Goal: Task Accomplishment & Management: Manage account settings

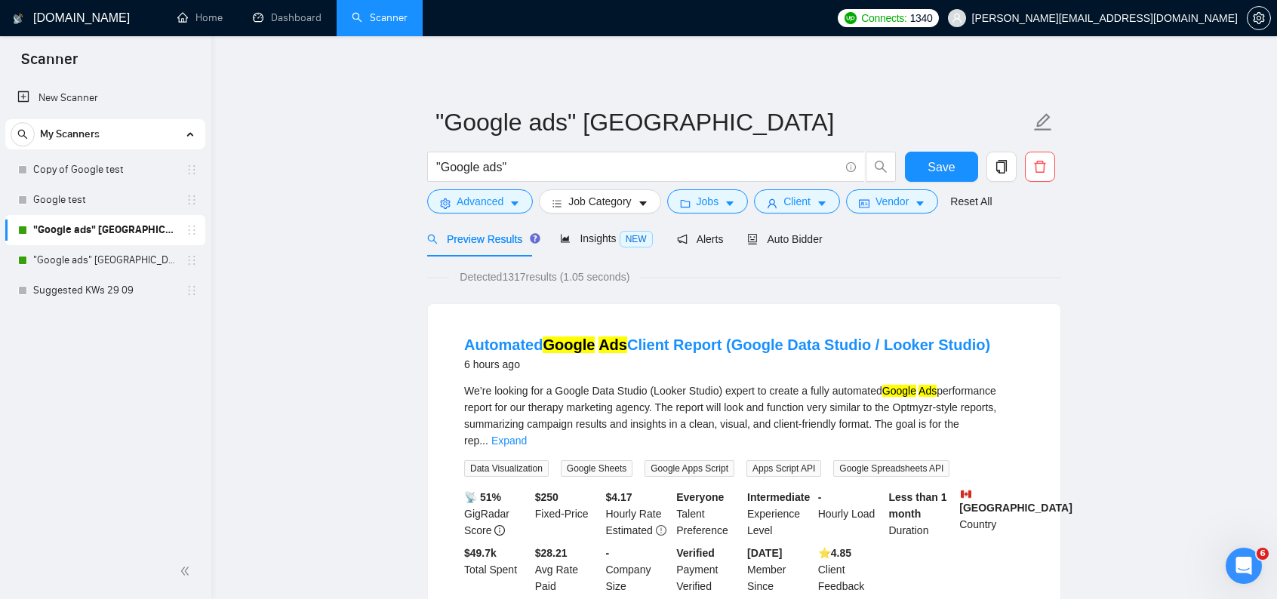
scroll to position [848, 0]
drag, startPoint x: 1024, startPoint y: 356, endPoint x: 759, endPoint y: 349, distance: 265.1
click at [759, 349] on div "Automated Google Ads Client Report (Google Data Studio / Looker Studio) 6 hours…" at bounding box center [744, 353] width 560 height 39
click at [1009, 347] on div "Automated Google Ads Client Report (Google Data Studio / Looker Studio) 6 hours…" at bounding box center [744, 353] width 560 height 39
drag, startPoint x: 1021, startPoint y: 347, endPoint x: 782, endPoint y: 341, distance: 238.6
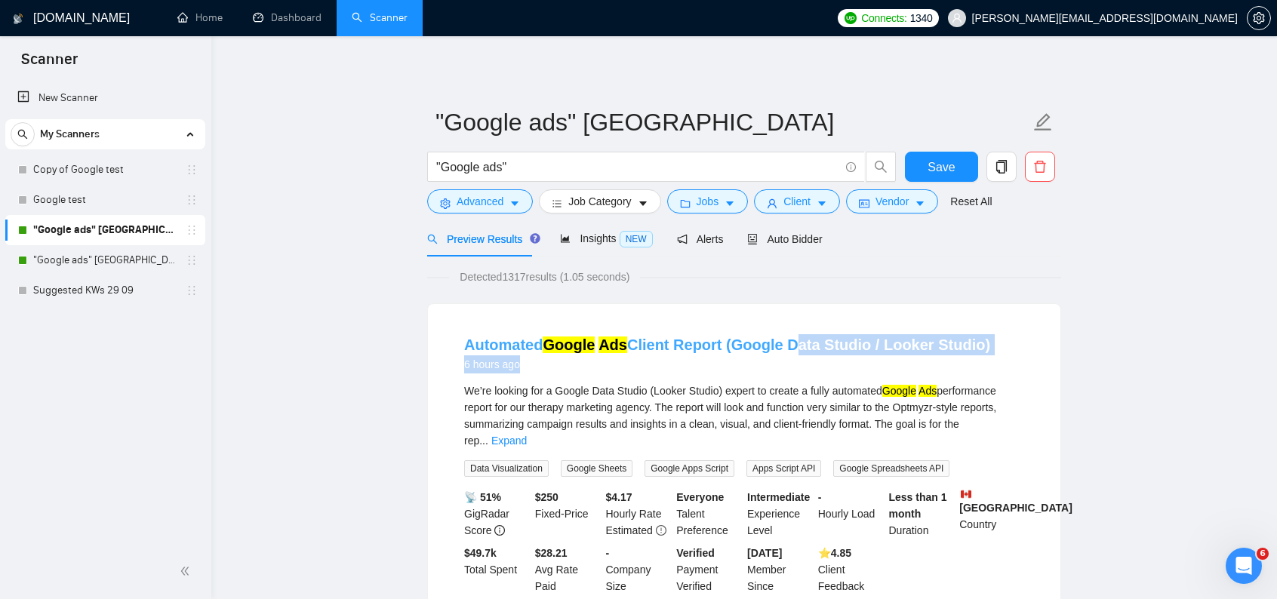
click at [782, 341] on div "Automated Google Ads Client Report (Google Data Studio / Looker Studio) 6 hours…" at bounding box center [744, 353] width 560 height 39
copy div "Data Studio / Looker Studio) 6 hours ago"
click at [489, 205] on span "Advanced" at bounding box center [480, 201] width 47 height 17
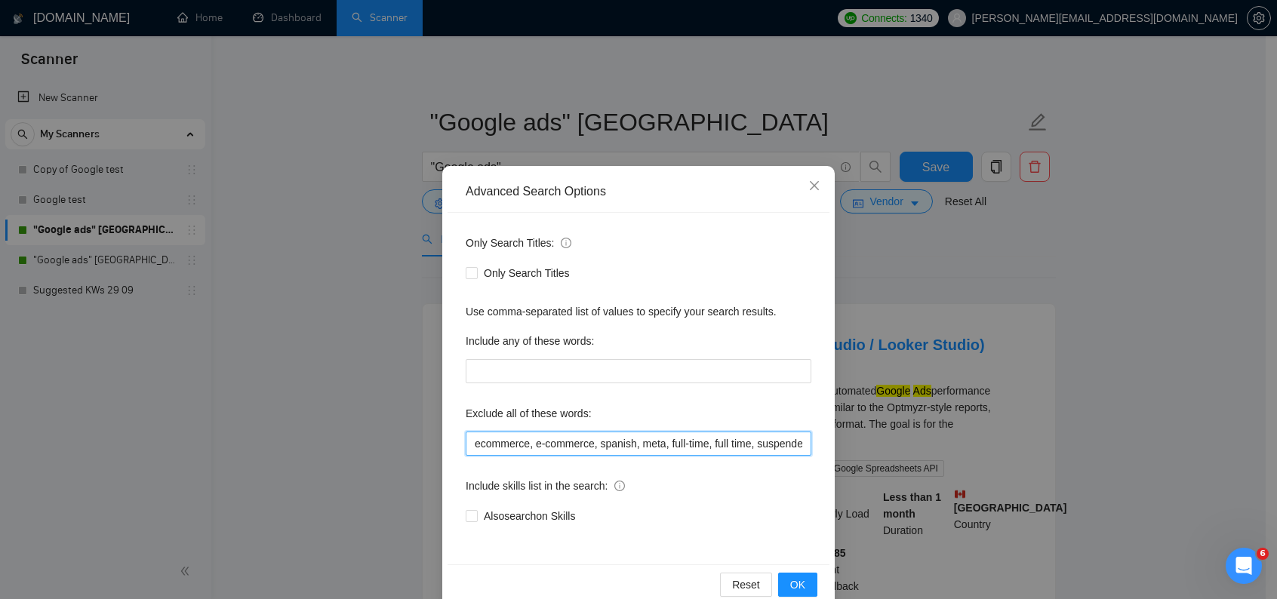
scroll to position [0, 720]
drag, startPoint x: 648, startPoint y: 451, endPoint x: 950, endPoint y: 458, distance: 302.1
click at [950, 458] on div "Advanced Search Options Only Search Titles: Only Search Titles Use comma-separa…" at bounding box center [638, 299] width 1277 height 599
click at [799, 445] on input "ecommerce, e-commerce, spanish, meta, full-time, full time, suspended, suspensi…" at bounding box center [639, 444] width 346 height 24
paste input "Data Studio / Looker Studio) 6 hours ago"
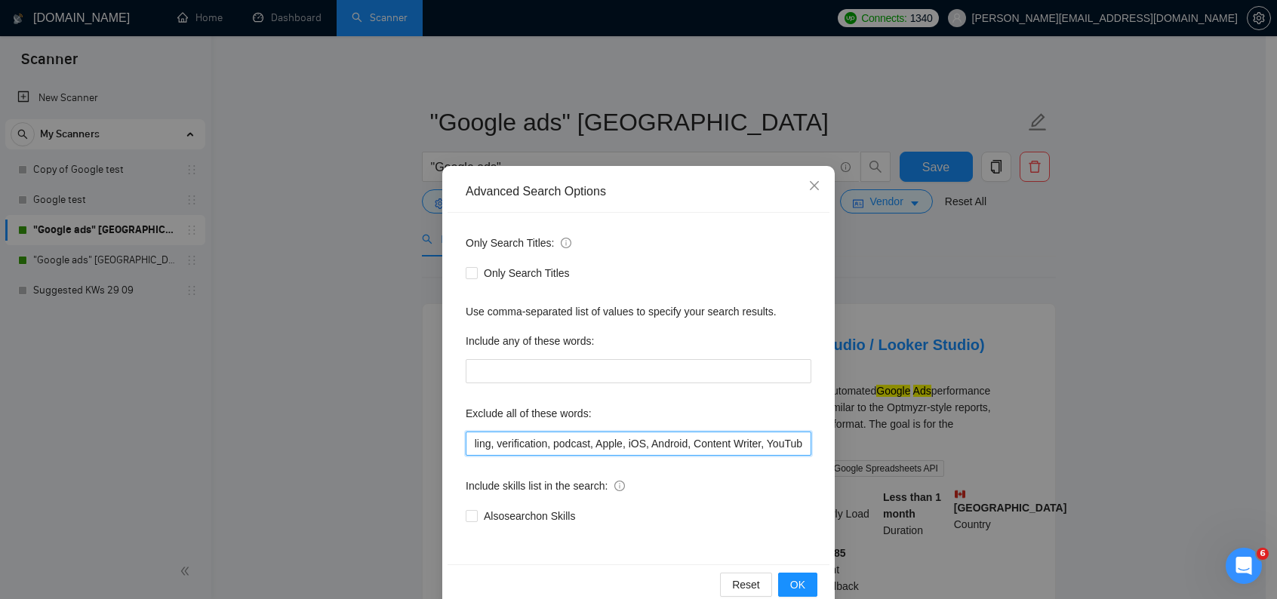
scroll to position [0, 917]
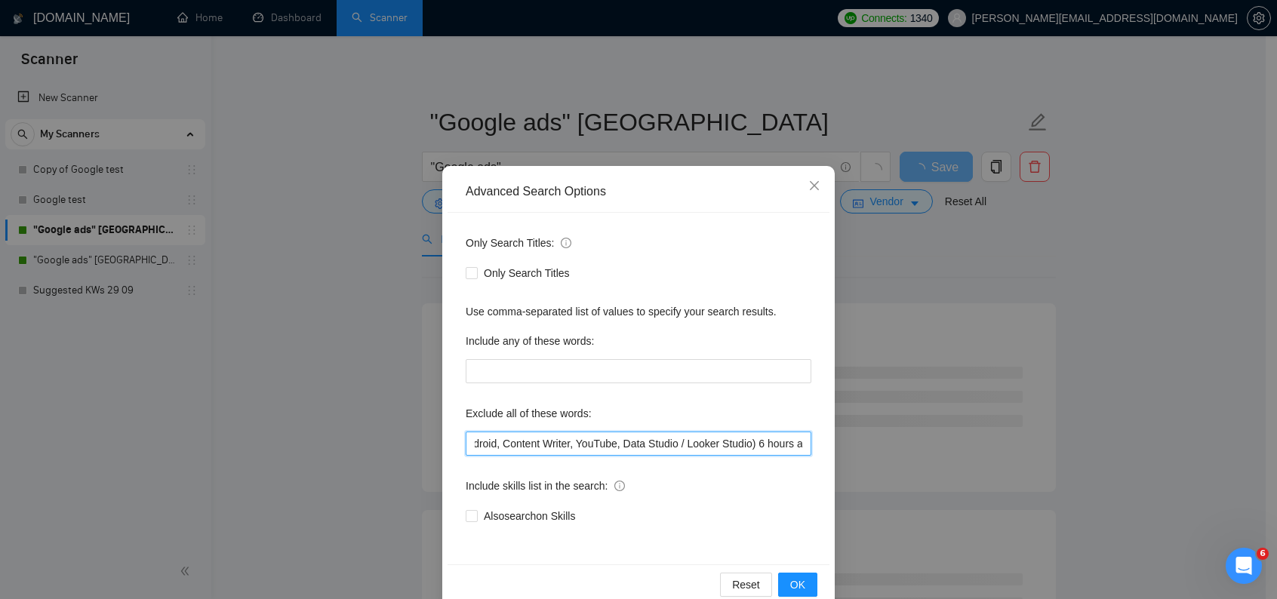
drag, startPoint x: 660, startPoint y: 445, endPoint x: 834, endPoint y: 448, distance: 173.7
click at [834, 448] on div "Advanced Search Options Only Search Titles: Only Search Titles Use comma-separa…" at bounding box center [638, 299] width 1277 height 599
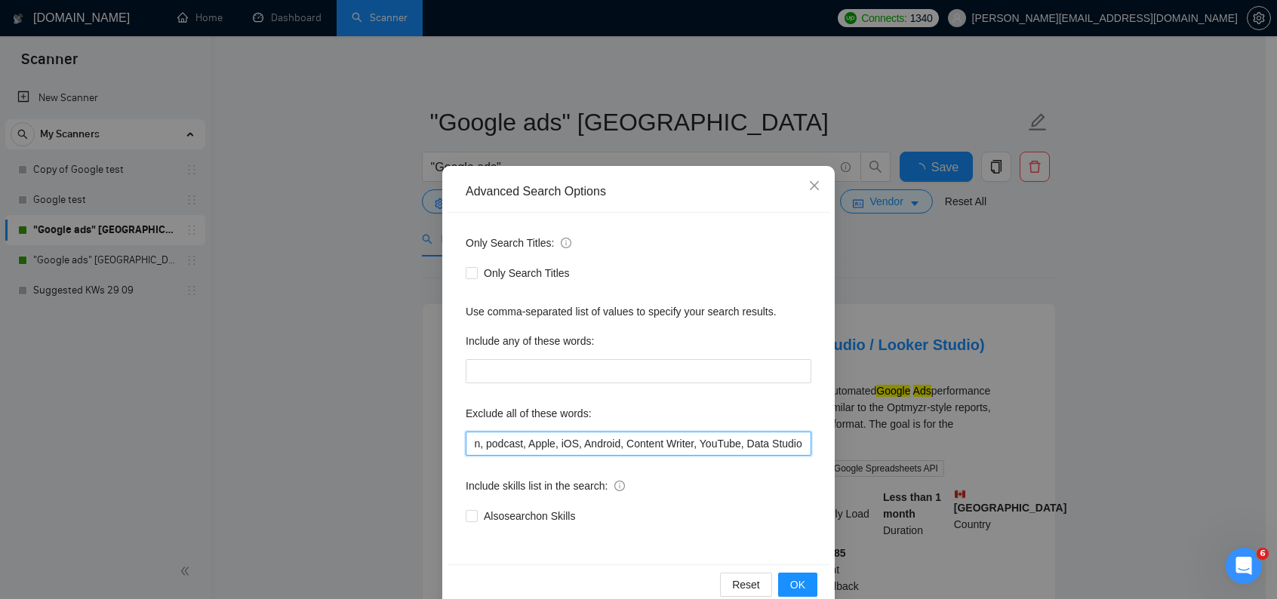
scroll to position [0, 780]
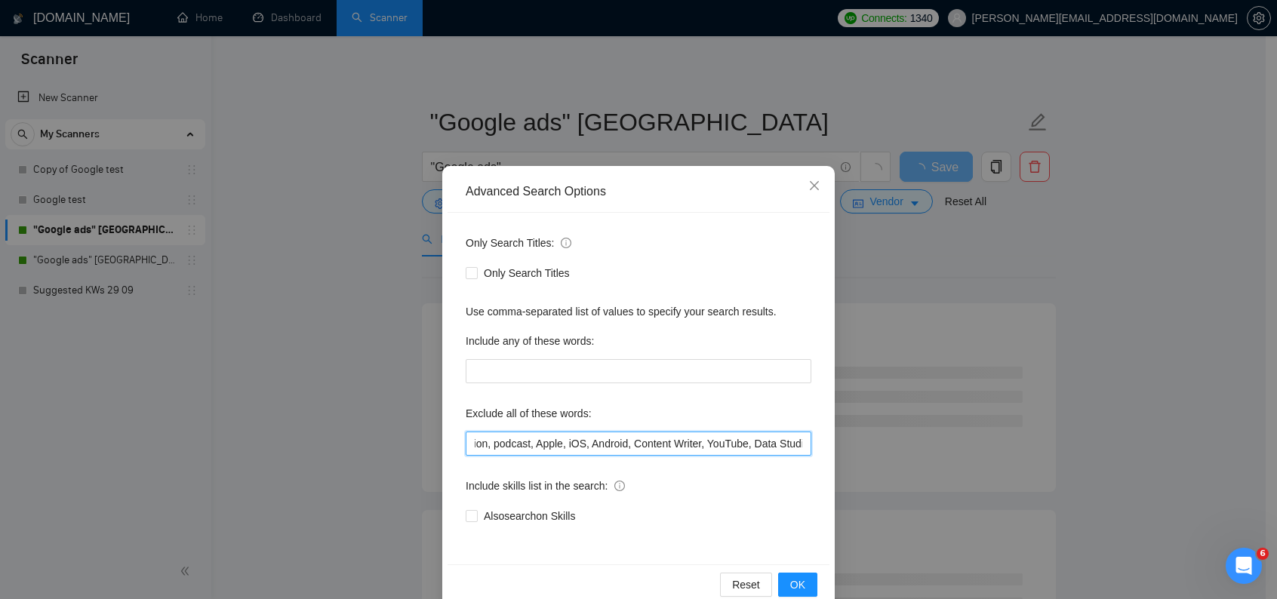
paste input "/ Looker Studio) 6 hours ago"
drag, startPoint x: 733, startPoint y: 443, endPoint x: 864, endPoint y: 442, distance: 130.6
click at [864, 442] on div "Advanced Search Options Only Search Titles: Only Search Titles Use comma-separa…" at bounding box center [638, 299] width 1277 height 599
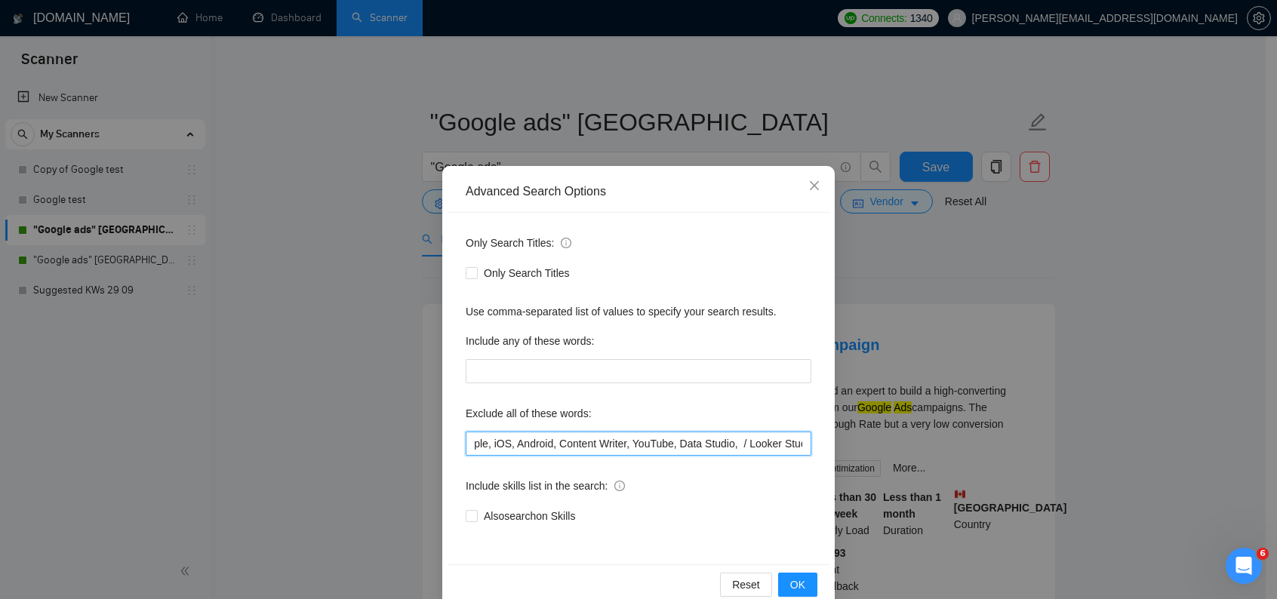
drag, startPoint x: 723, startPoint y: 446, endPoint x: 733, endPoint y: 446, distance: 9.8
click at [733, 446] on input "ecommerce, e-commerce, spanish, meta, full-time, full time, suspended, suspensi…" at bounding box center [639, 444] width 346 height 24
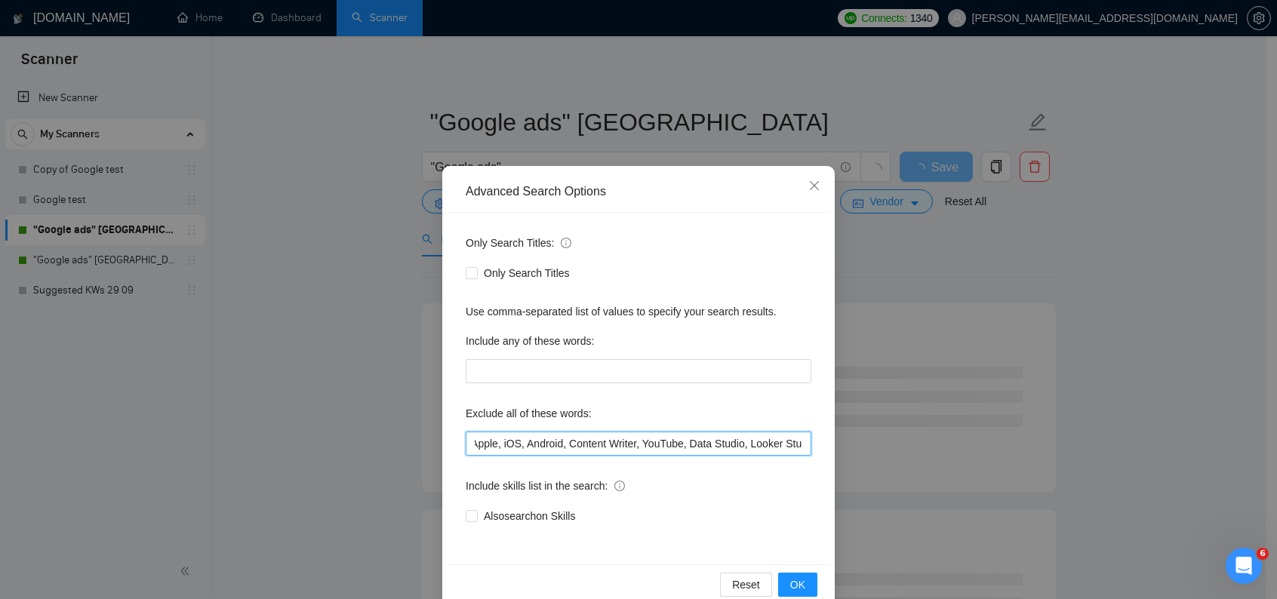
drag, startPoint x: 673, startPoint y: 440, endPoint x: 837, endPoint y: 455, distance: 165.2
click at [837, 455] on div "Advanced Search Options Only Search Titles: Only Search Titles Use comma-separa…" at bounding box center [638, 299] width 1277 height 599
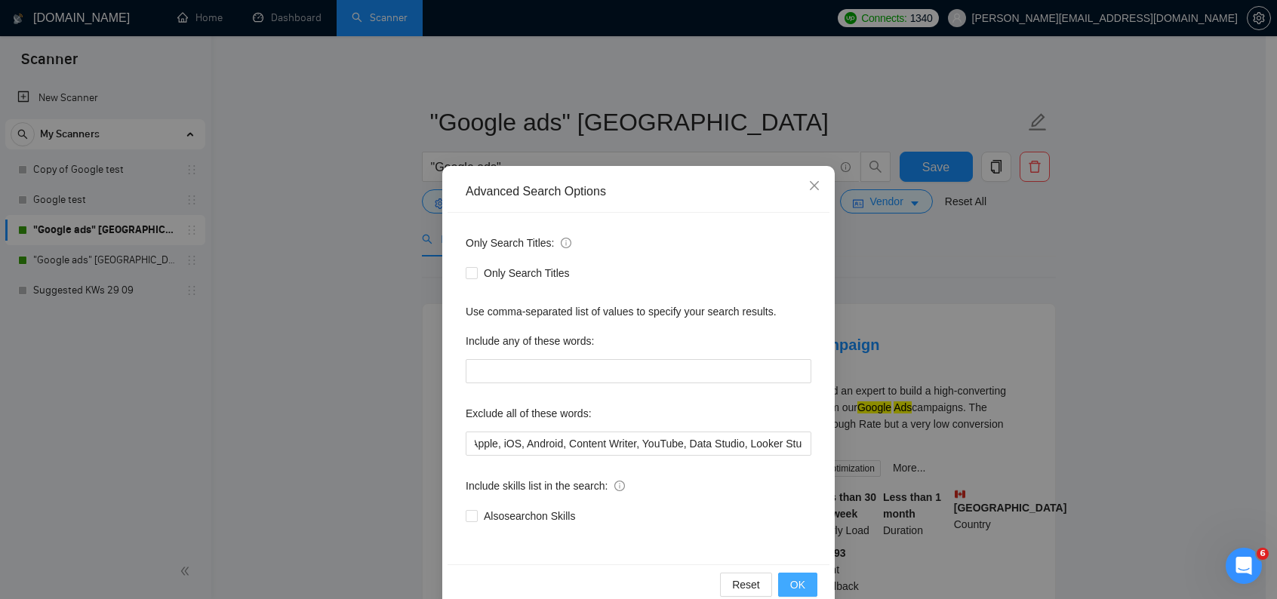
scroll to position [0, 0]
click at [796, 584] on span "OK" at bounding box center [798, 585] width 15 height 17
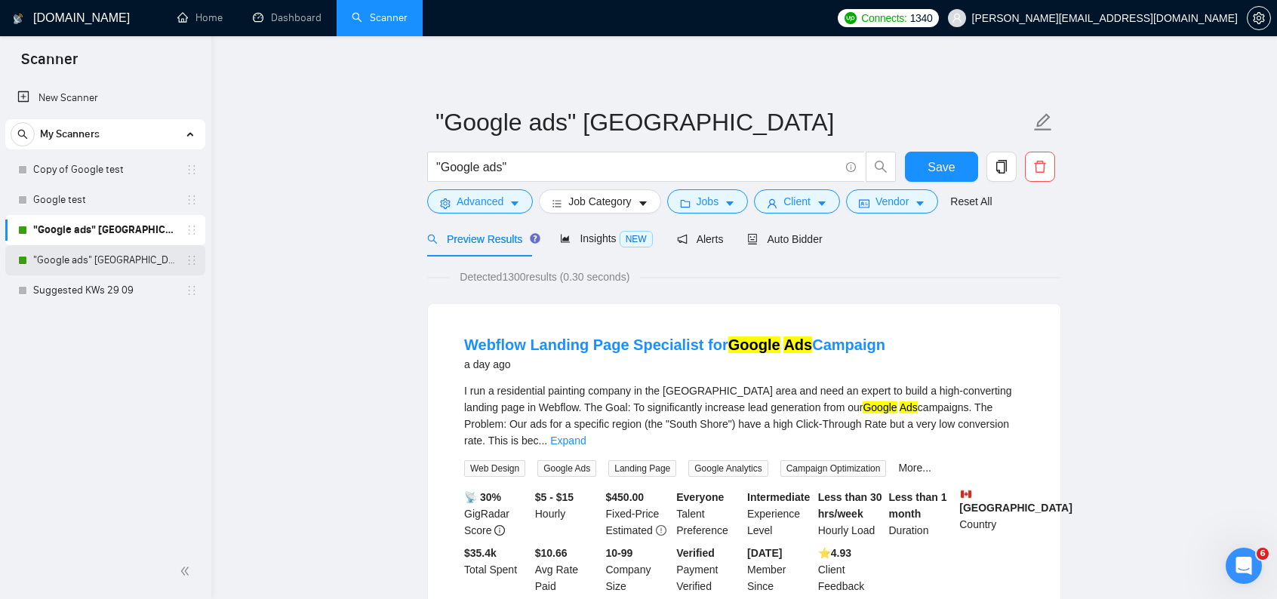
click at [88, 256] on link ""Google ads" [GEOGRAPHIC_DATA]" at bounding box center [104, 260] width 143 height 30
click at [925, 161] on button "Save" at bounding box center [941, 167] width 73 height 30
click at [494, 197] on span "Advanced" at bounding box center [480, 201] width 47 height 17
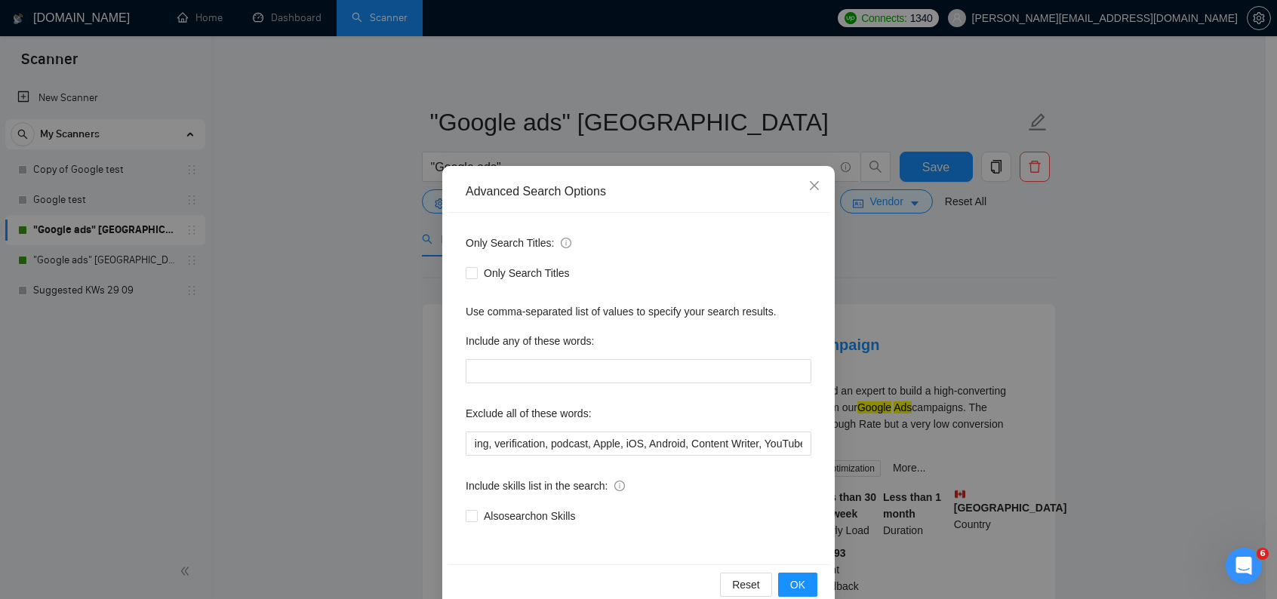
drag, startPoint x: 719, startPoint y: 456, endPoint x: 917, endPoint y: 467, distance: 198.1
click at [917, 467] on div "Advanced Search Options Only Search Titles: Only Search Titles Use comma-separa…" at bounding box center [638, 299] width 1277 height 599
click at [758, 448] on input "ecommerce, e-commerce, spanish, meta, full-time, full time, suspended, suspensi…" at bounding box center [639, 444] width 346 height 24
drag, startPoint x: 725, startPoint y: 442, endPoint x: 858, endPoint y: 454, distance: 133.4
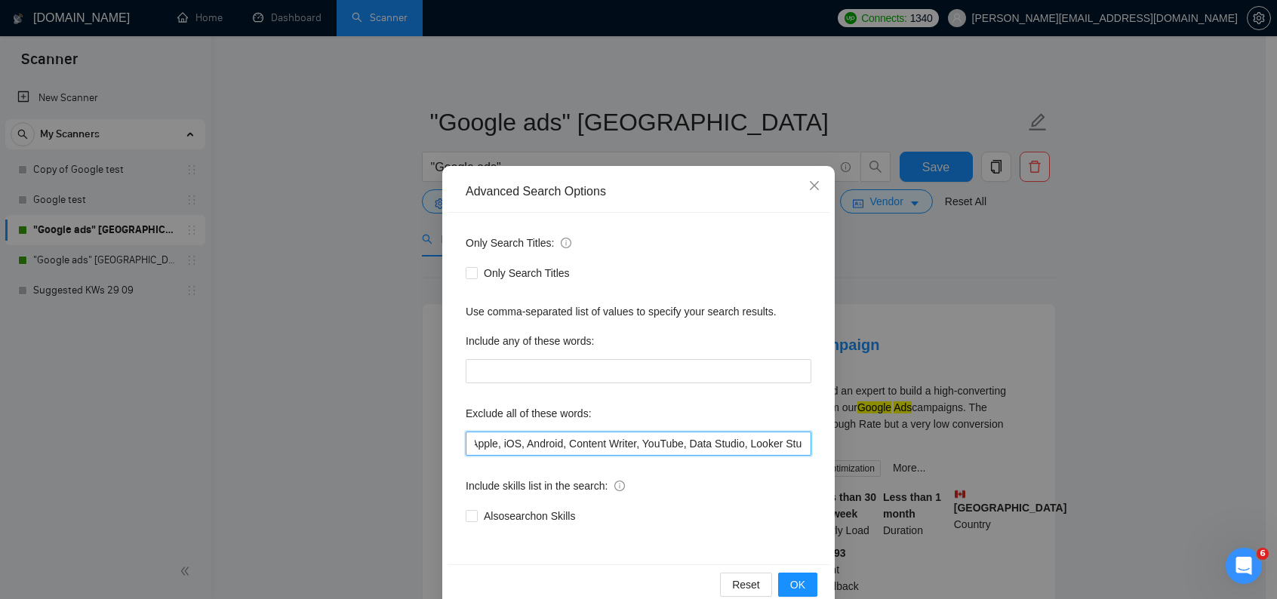
click at [858, 454] on div "Advanced Search Options Only Search Titles: Only Search Titles Use comma-separa…" at bounding box center [638, 299] width 1277 height 599
type input "ecommerce, e-commerce, spanish, meta, full-time, full time, suspended, suspensi…"
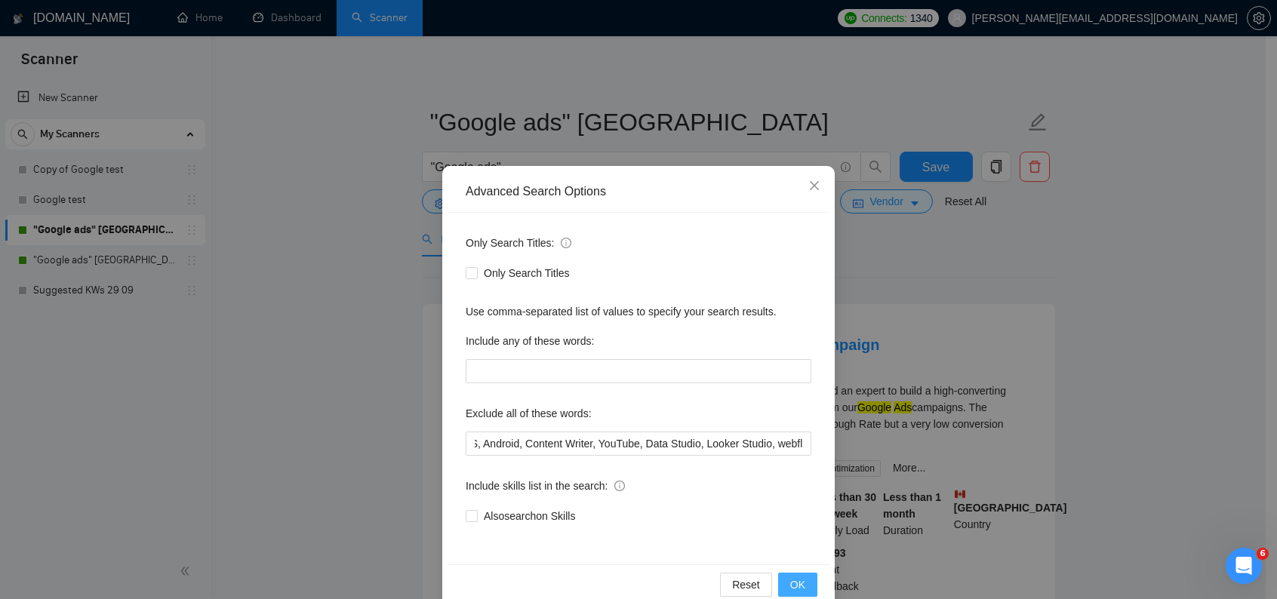
scroll to position [0, 0]
click at [797, 579] on span "OK" at bounding box center [798, 585] width 15 height 17
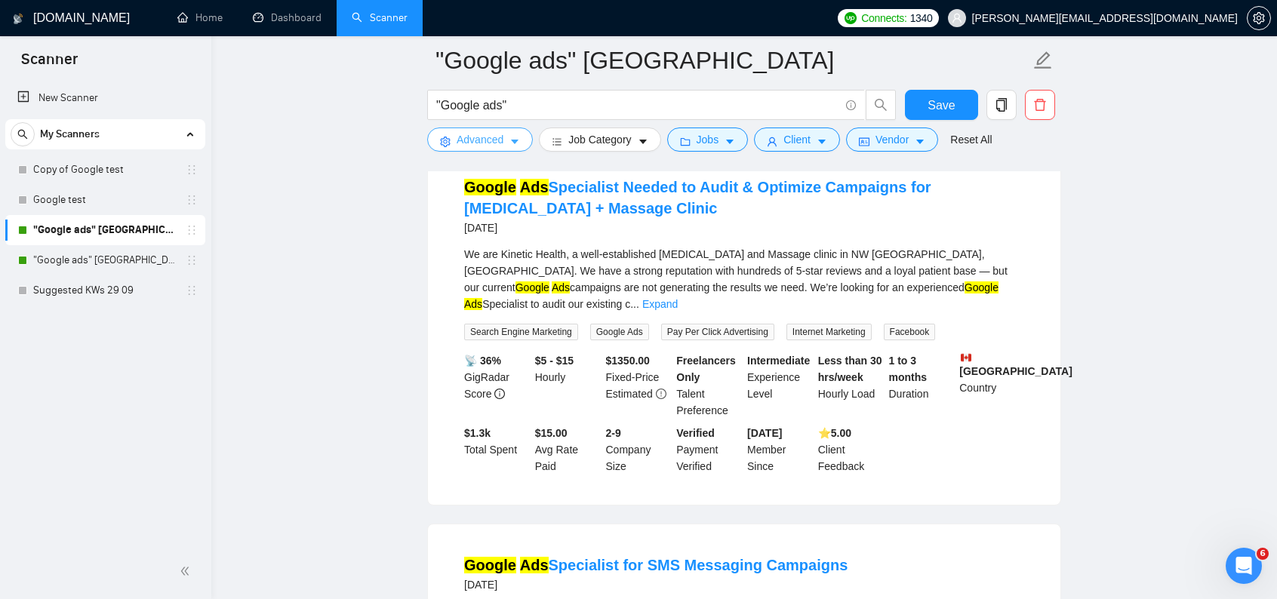
scroll to position [529, 0]
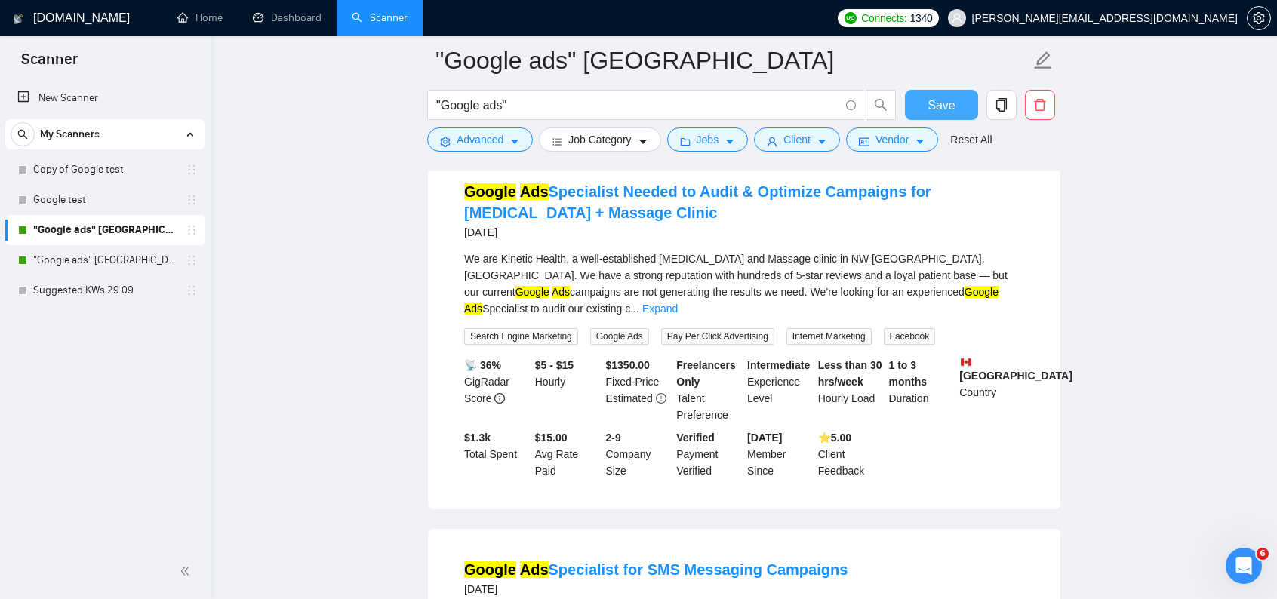
click at [944, 100] on span "Save" at bounding box center [941, 105] width 27 height 19
click at [69, 264] on link ""Google ads" [GEOGRAPHIC_DATA]" at bounding box center [104, 260] width 143 height 30
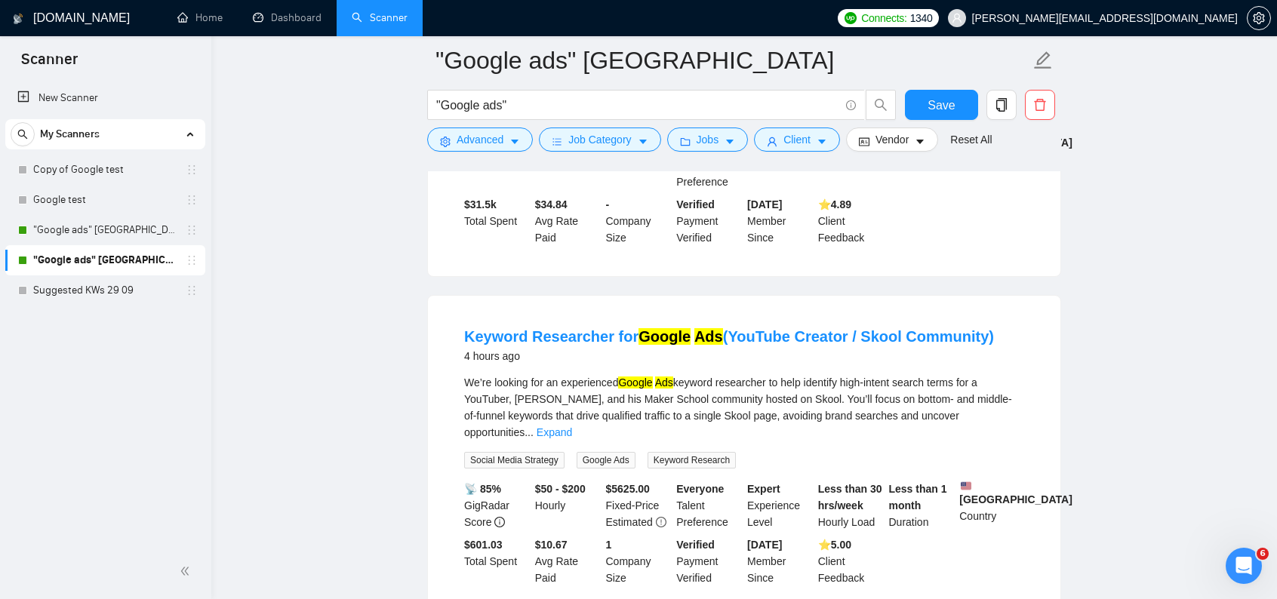
scroll to position [76, 0]
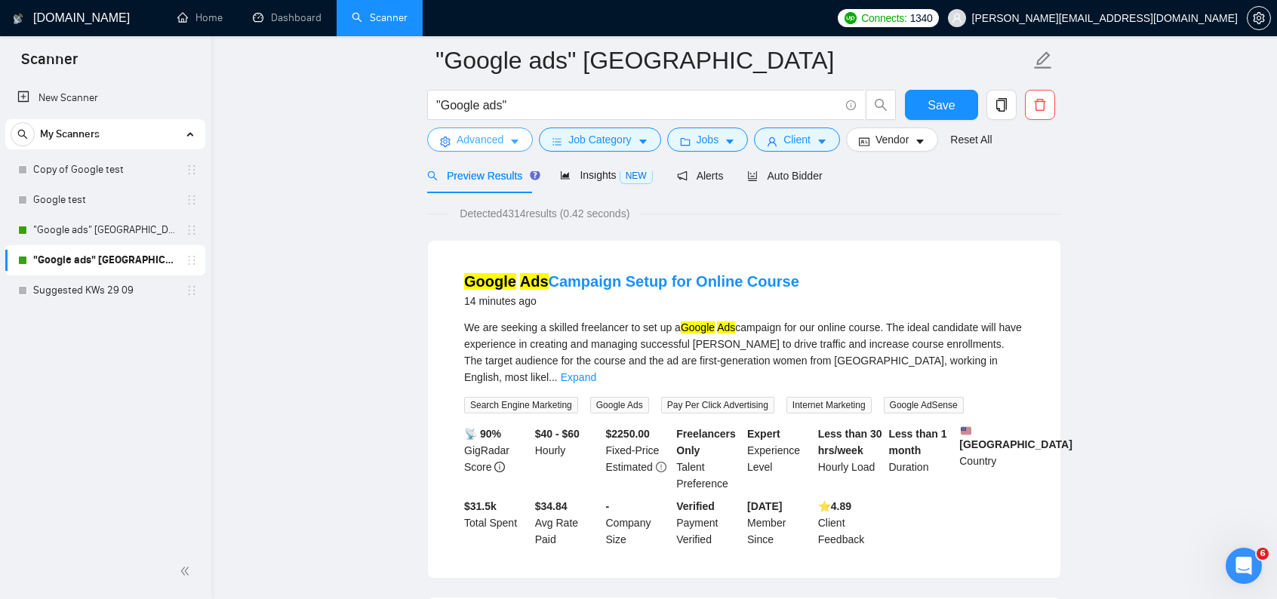
click at [495, 137] on span "Advanced" at bounding box center [480, 139] width 47 height 17
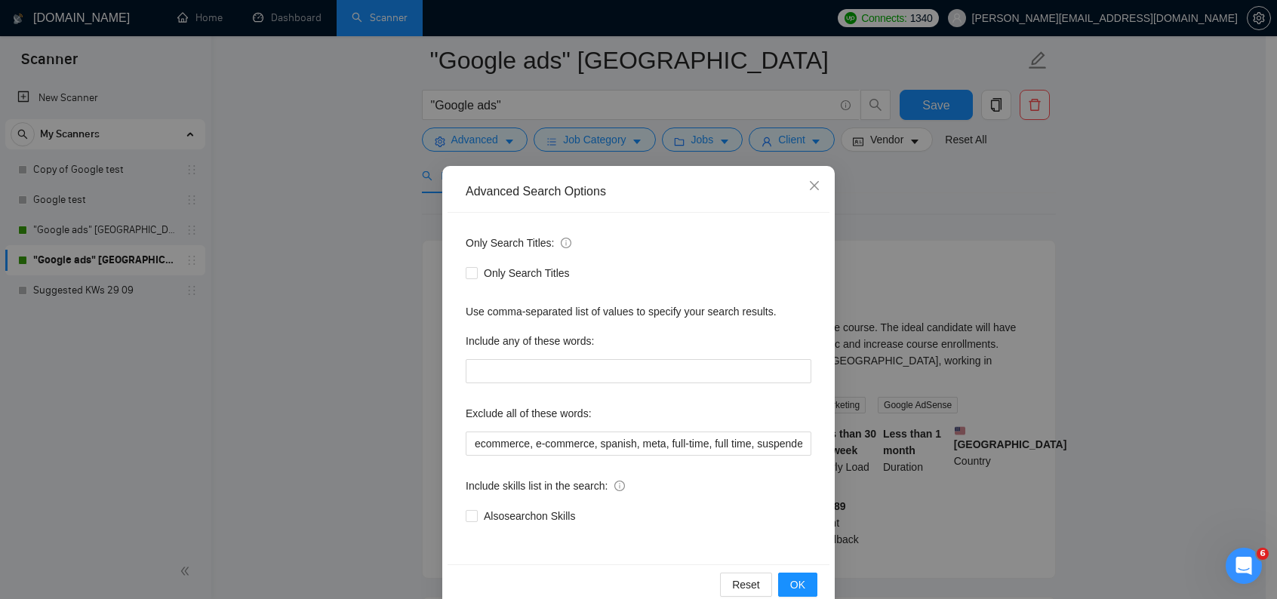
click at [717, 462] on div "Only Search Titles: Only Search Titles Use comma-separated list of values to sp…" at bounding box center [639, 389] width 382 height 352
drag, startPoint x: 718, startPoint y: 448, endPoint x: 959, endPoint y: 450, distance: 240.9
click at [959, 450] on div "Advanced Search Options Only Search Titles: Only Search Titles Use comma-separa…" at bounding box center [638, 299] width 1277 height 599
click at [802, 446] on input "ecommerce, e-commerce, spanish, meta, full-time, full time, suspended, suspensi…" at bounding box center [639, 444] width 346 height 24
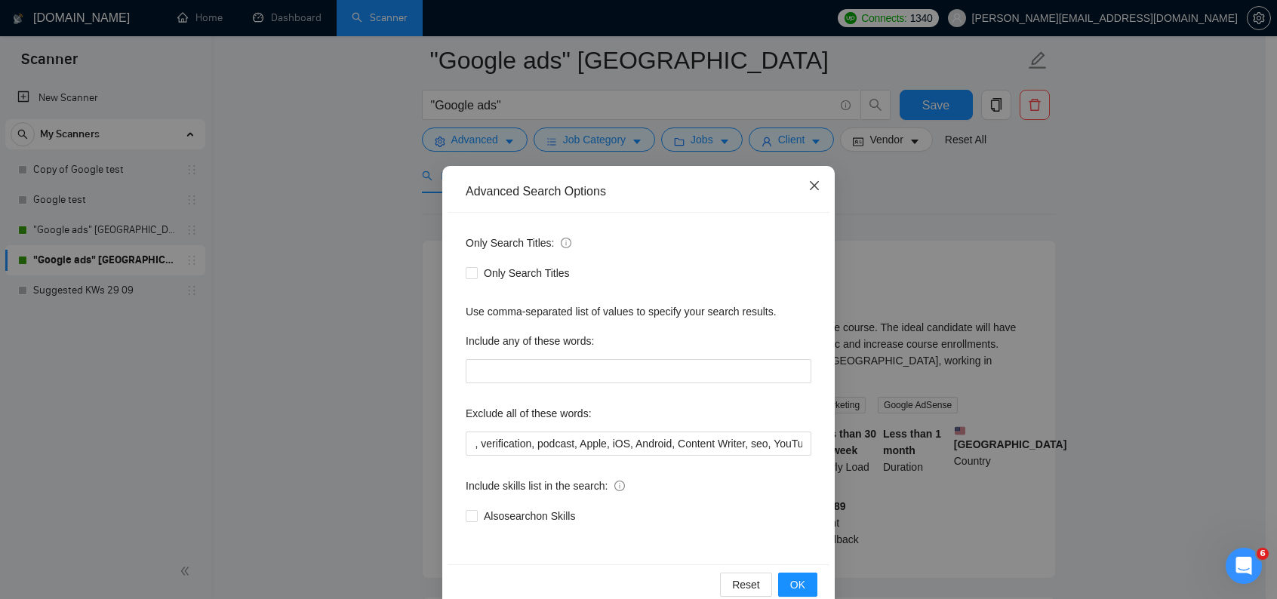
click at [817, 182] on span "Close" at bounding box center [814, 186] width 41 height 41
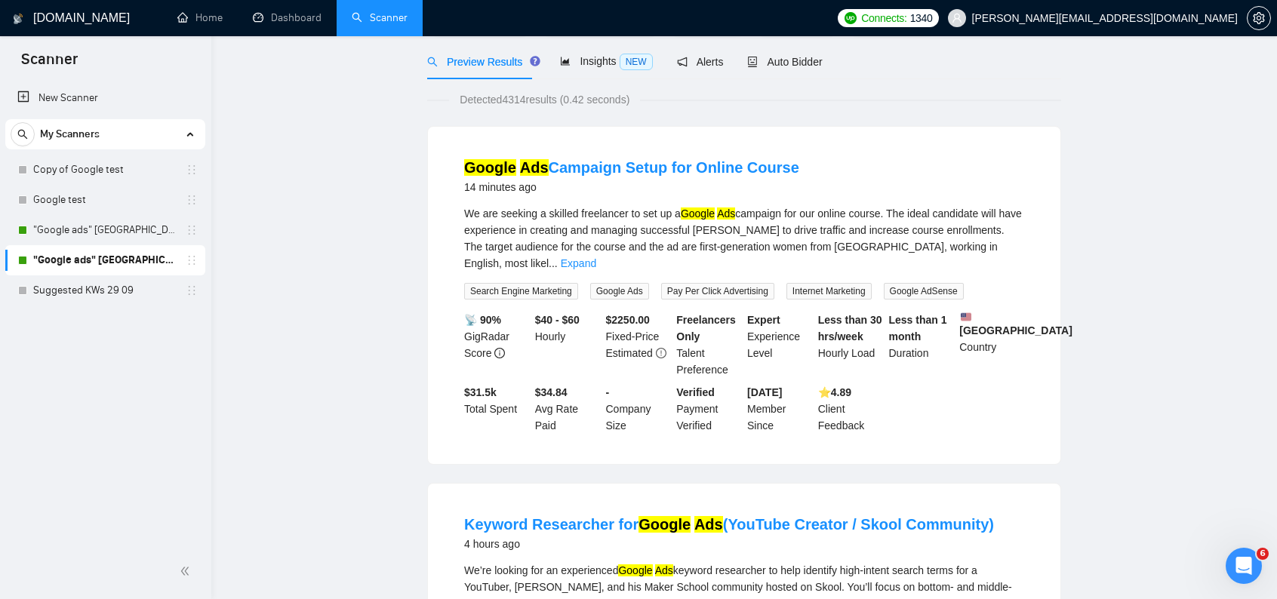
scroll to position [0, 0]
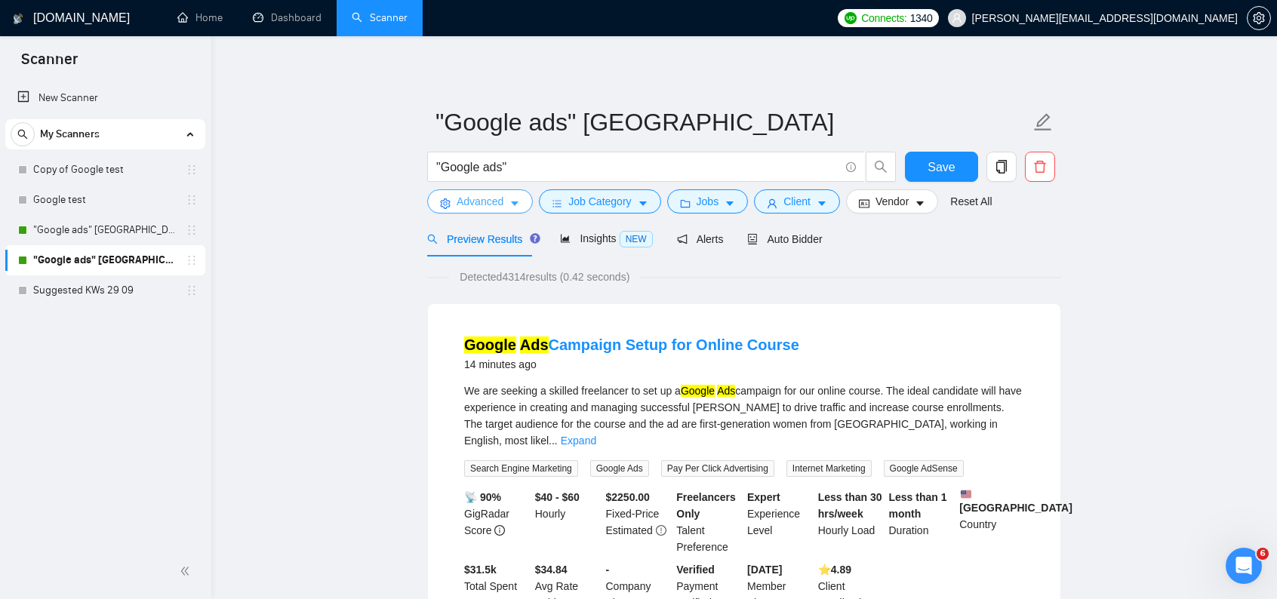
click at [486, 205] on span "Advanced" at bounding box center [480, 201] width 47 height 17
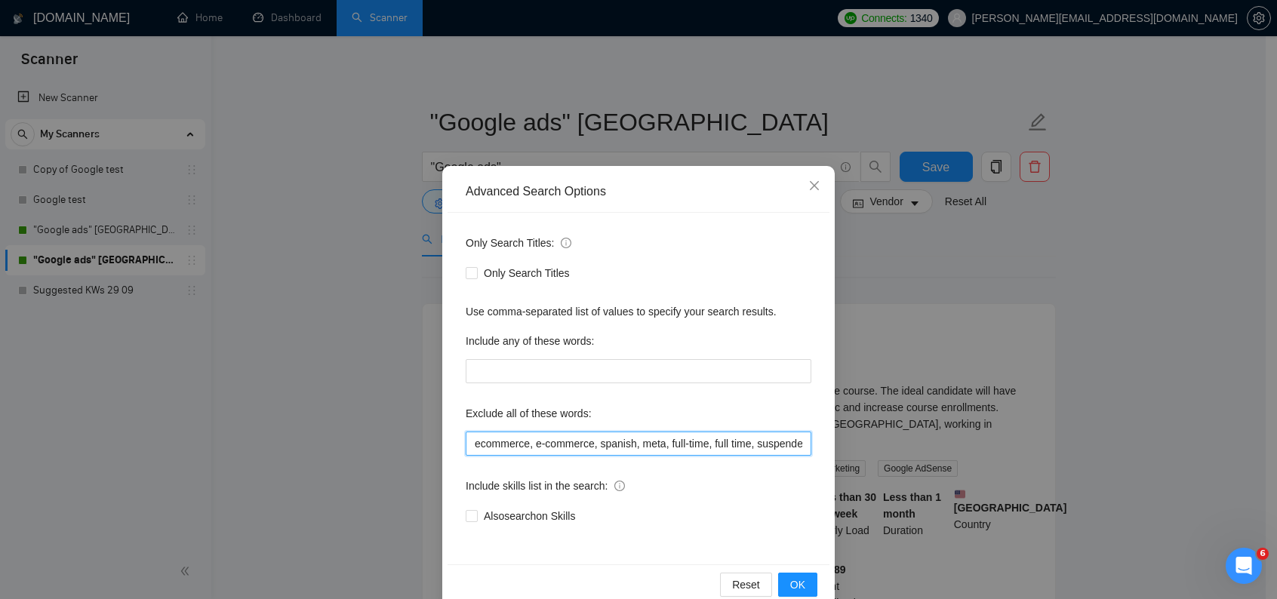
click at [660, 447] on input "ecommerce, e-commerce, spanish, meta, full-time, full time, suspended, suspensi…" at bounding box center [639, 444] width 346 height 24
drag, startPoint x: 686, startPoint y: 444, endPoint x: 886, endPoint y: 449, distance: 199.4
click at [886, 449] on div "Advanced Search Options Only Search Titles: Only Search Titles Use comma-separa…" at bounding box center [638, 299] width 1277 height 599
paste input "Data Studio, Looker Studio"
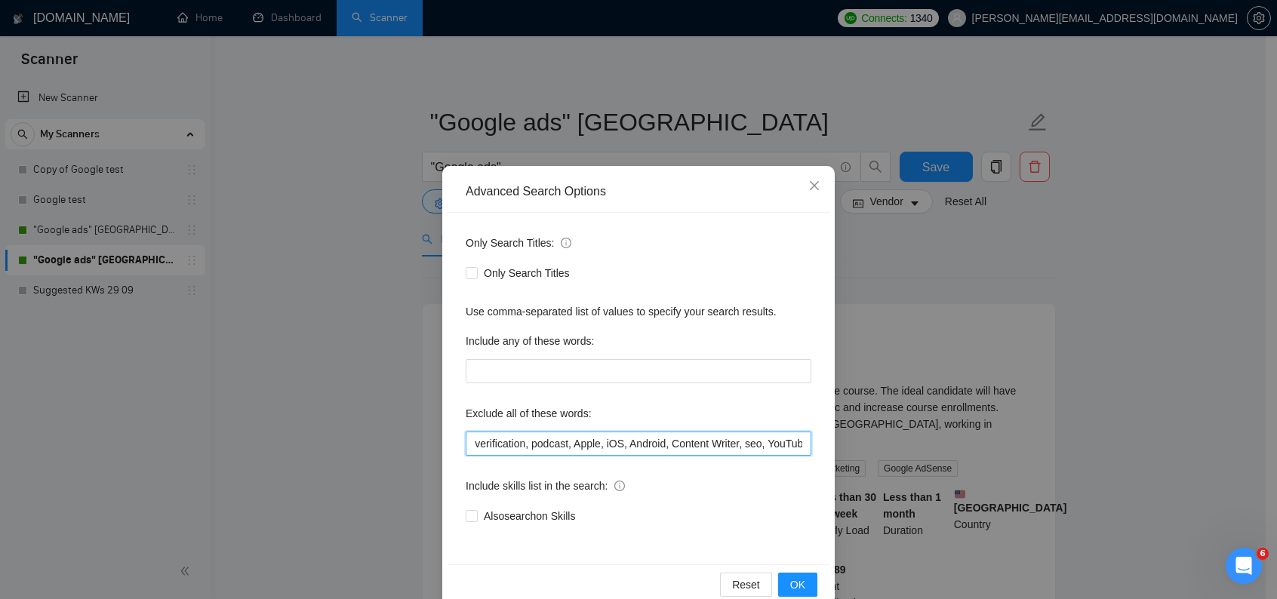
scroll to position [0, 871]
type input "ecommerce, e-commerce, spanish, meta, full-time, full time, suspended, suspensi…"
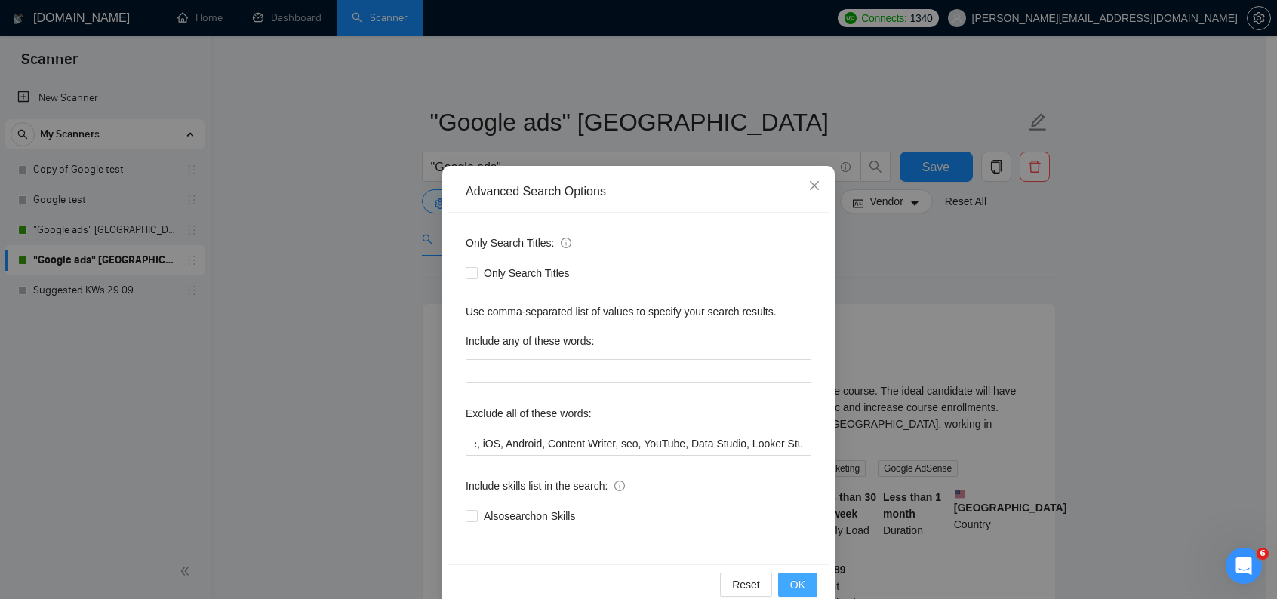
scroll to position [0, 0]
click at [804, 581] on button "OK" at bounding box center [797, 585] width 39 height 24
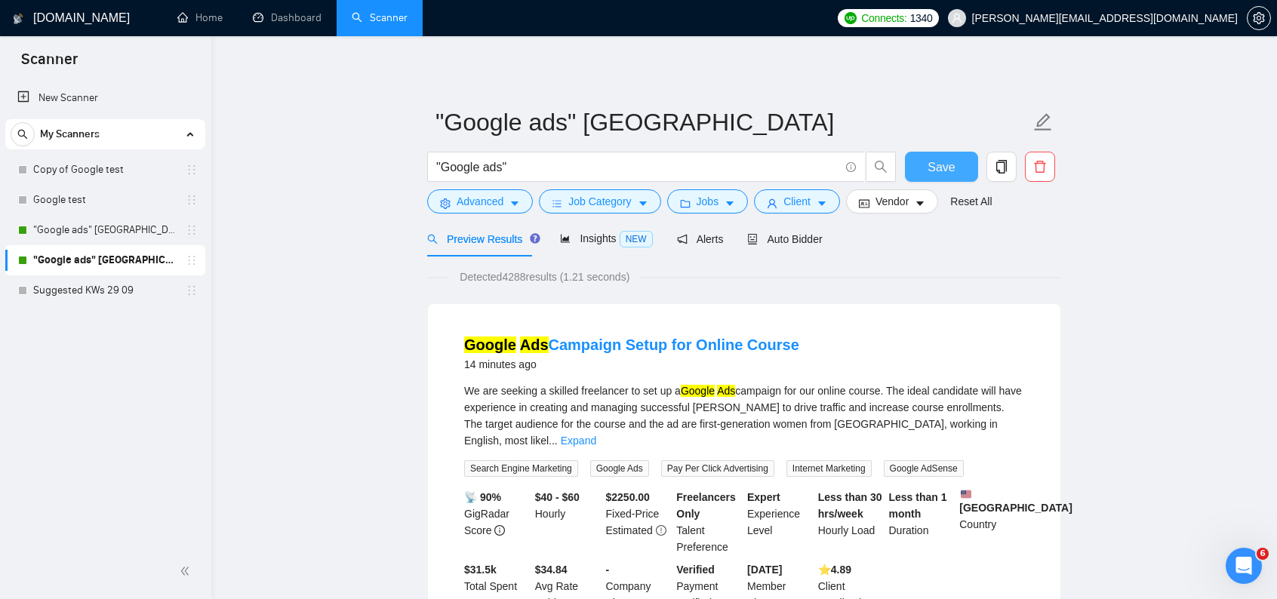
click at [950, 161] on span "Save" at bounding box center [941, 167] width 27 height 19
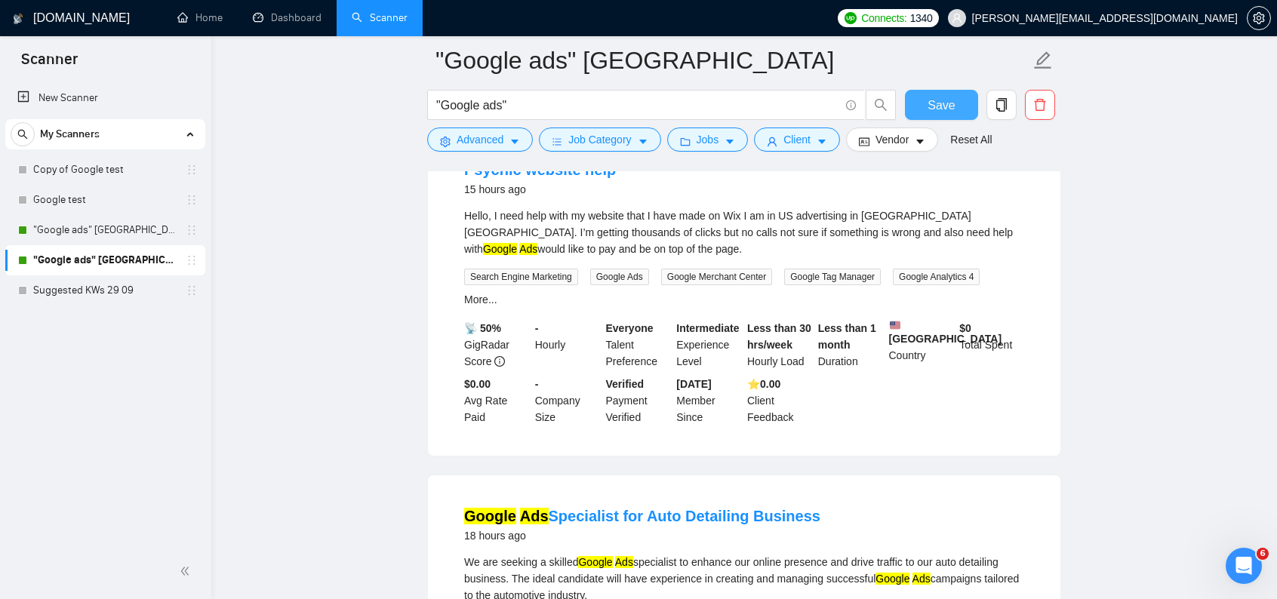
scroll to position [2114, 0]
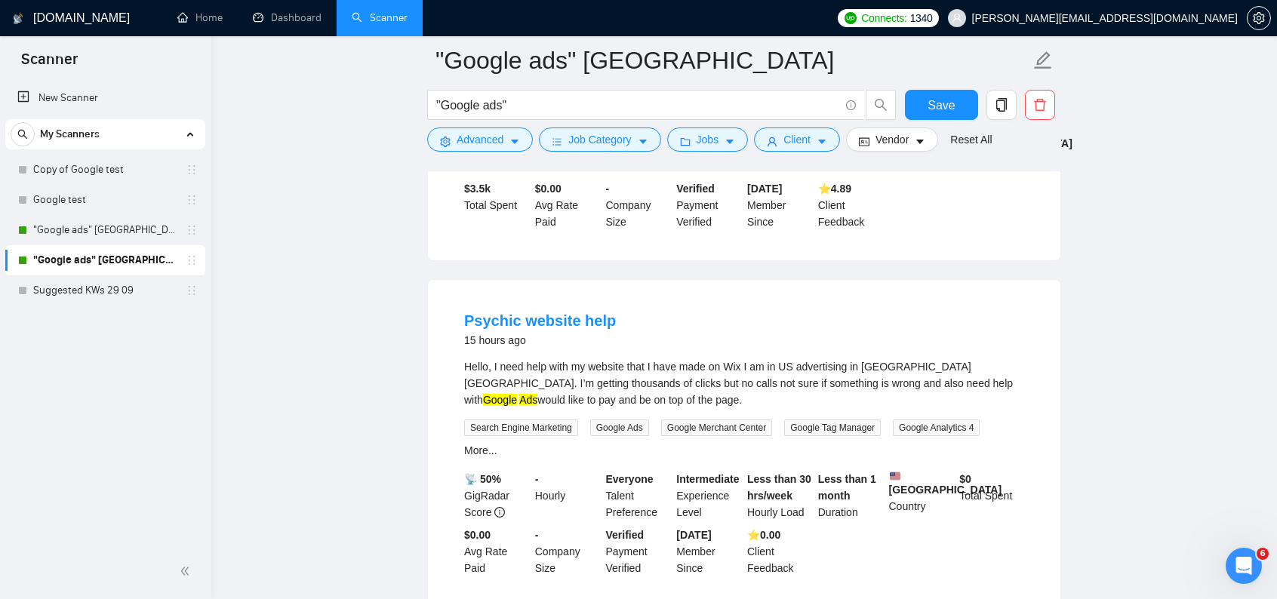
click at [501, 507] on icon "info-circle" at bounding box center [500, 512] width 11 height 11
